Goal: Find specific page/section: Find specific page/section

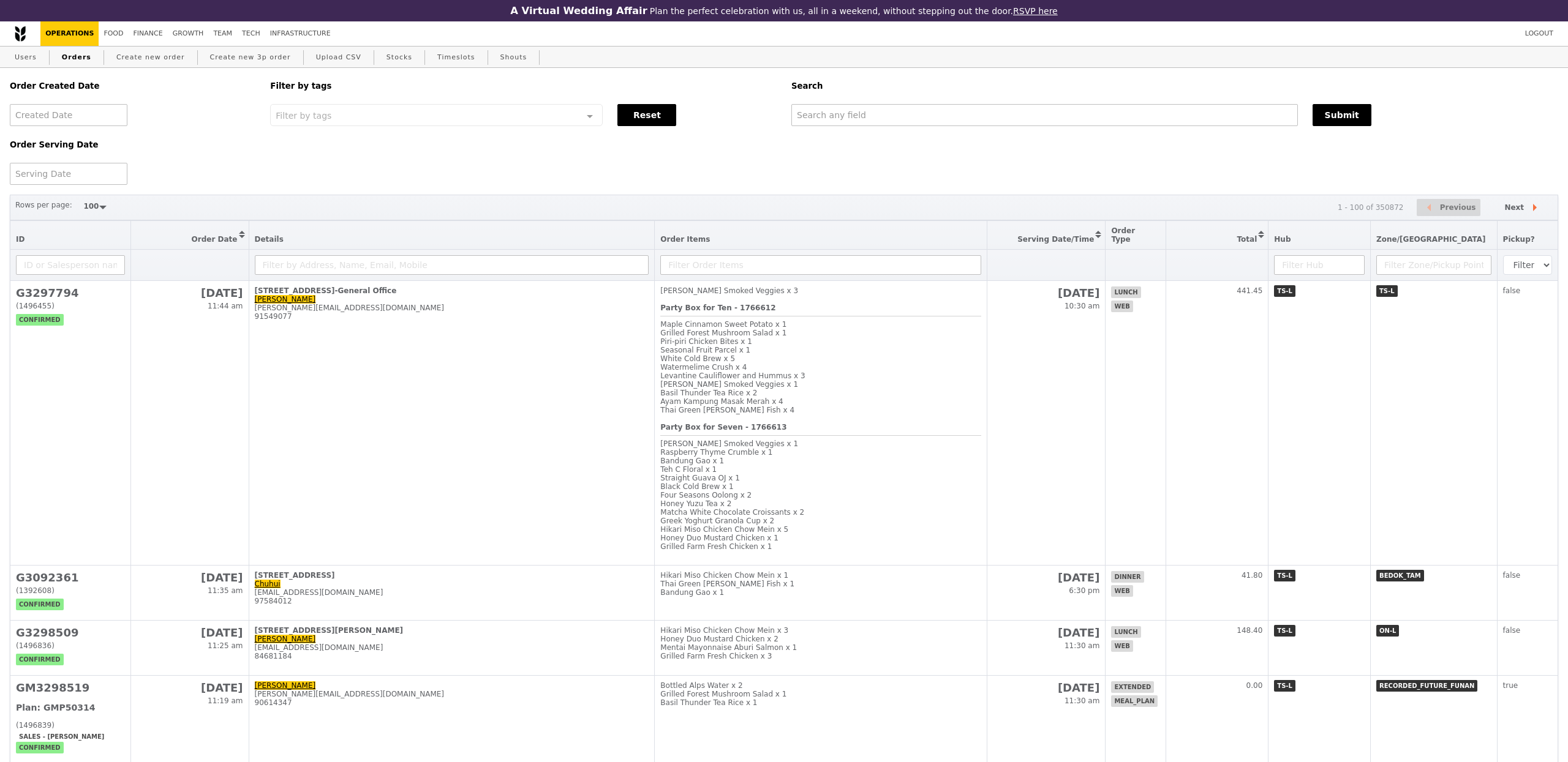
select select "100"
click at [837, 134] on div "Order Created Date Order Serving Date Filter by tags Filter by tags Meal_Plan W…" at bounding box center [782, 126] width 1560 height 117
click at [837, 125] on input "text" at bounding box center [1042, 115] width 505 height 22
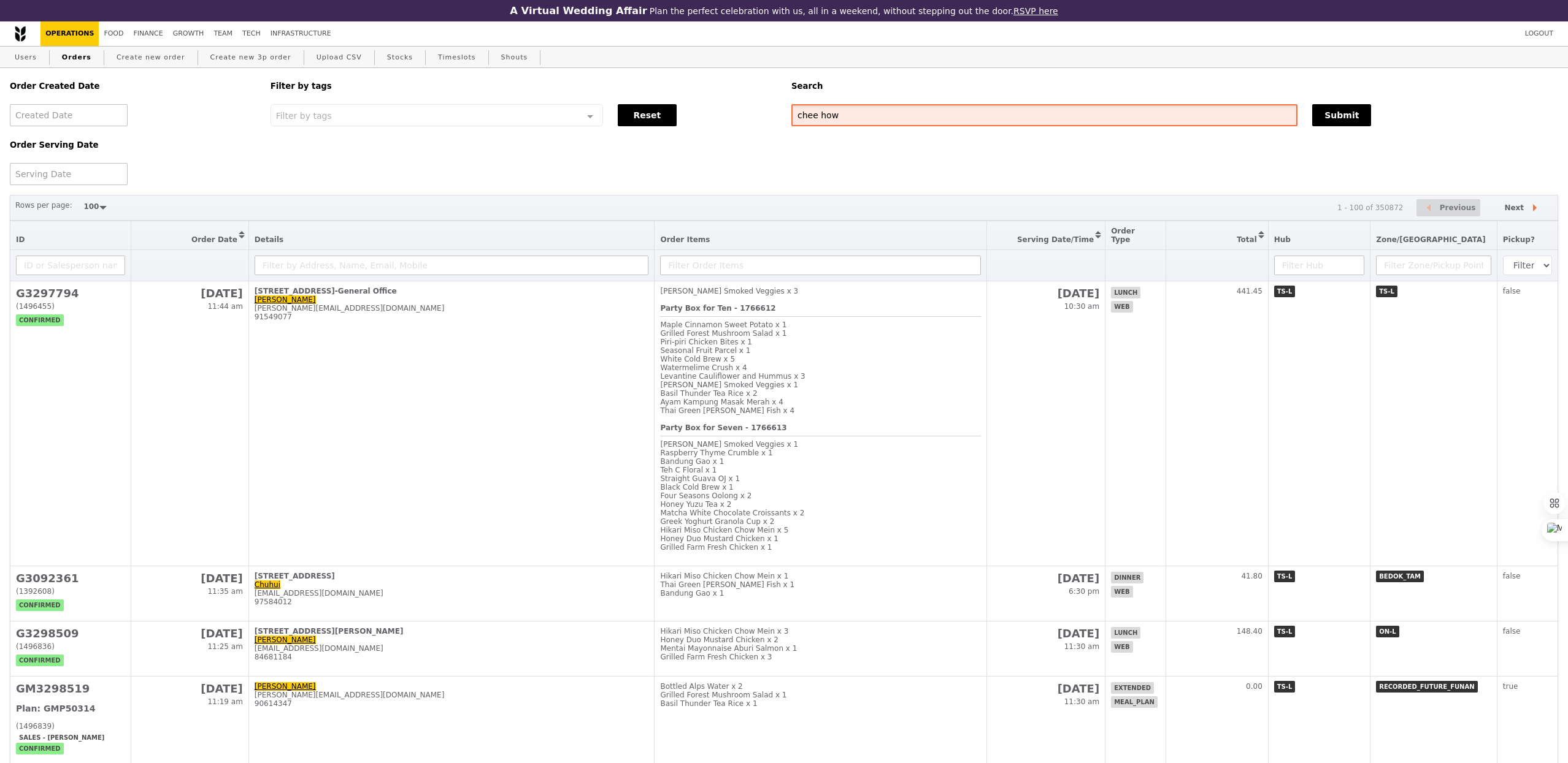
type input "chee how"
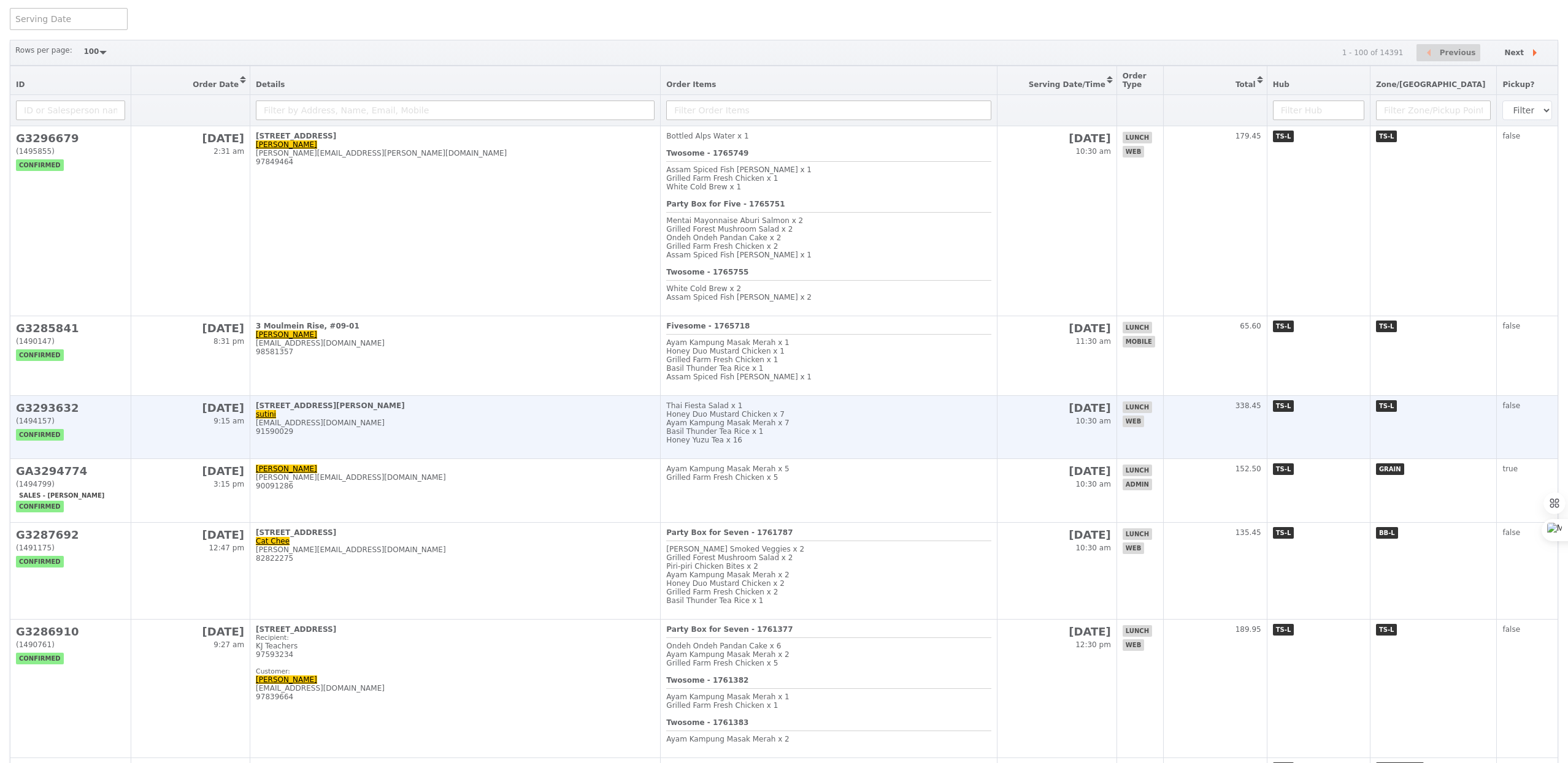
scroll to position [375, 0]
